Goal: Check status

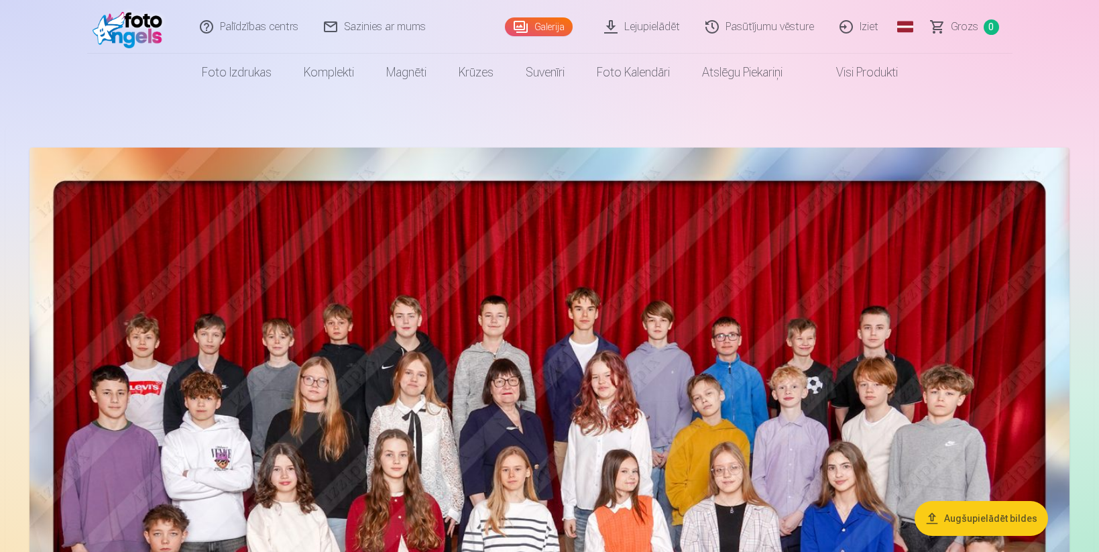
click at [735, 29] on link "Pasūtījumu vēsture" at bounding box center [760, 27] width 134 height 54
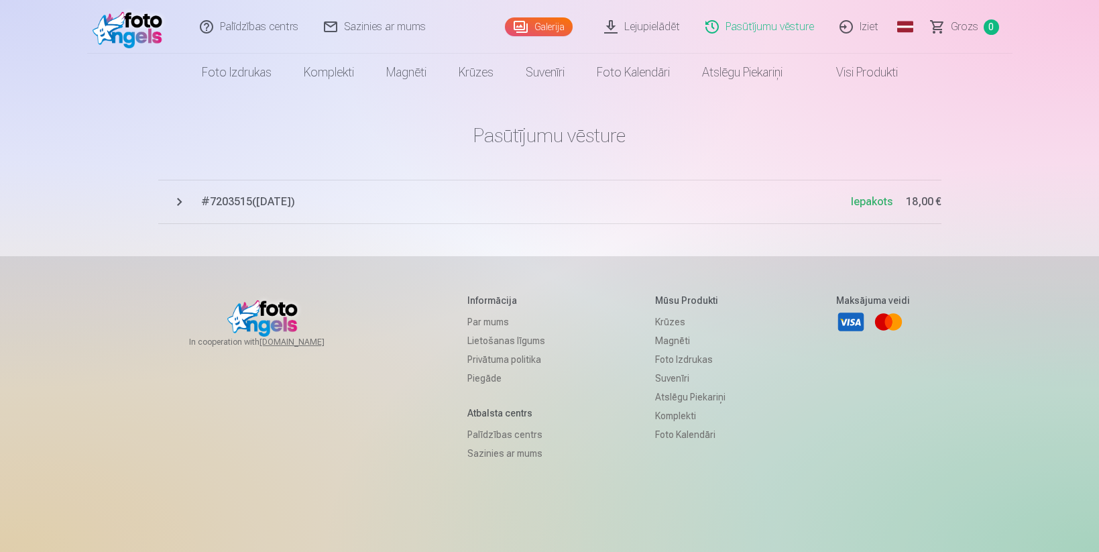
click at [221, 200] on span "# 7203515 ( [DATE] )" at bounding box center [526, 202] width 650 height 16
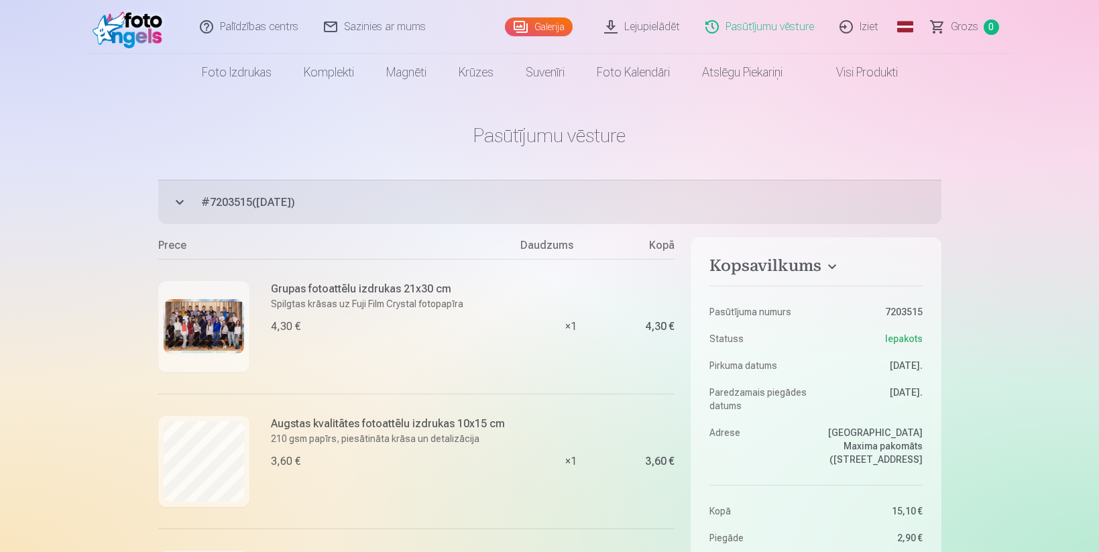
click at [180, 200] on button "# 7203515 ( [DATE] ) Iepakots 18,00 €" at bounding box center [549, 202] width 783 height 44
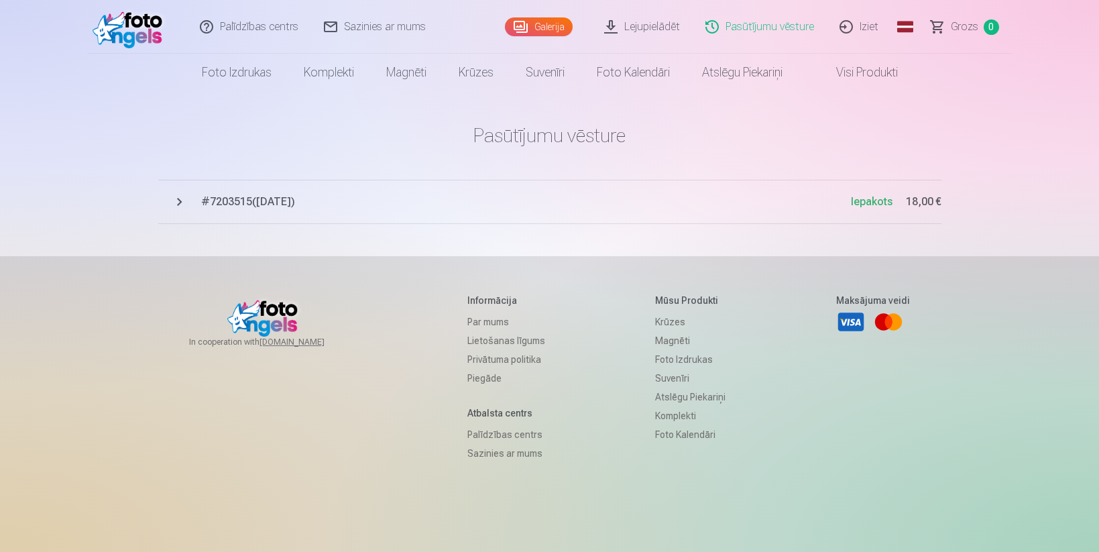
click at [868, 201] on span "Iepakots" at bounding box center [872, 201] width 42 height 13
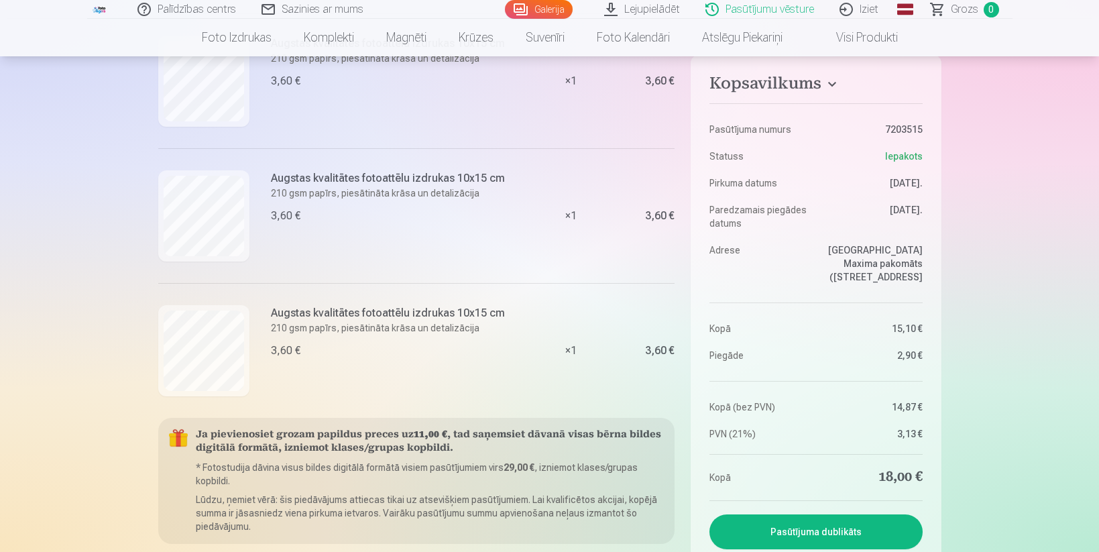
scroll to position [296, 0]
